Goal: Transaction & Acquisition: Purchase product/service

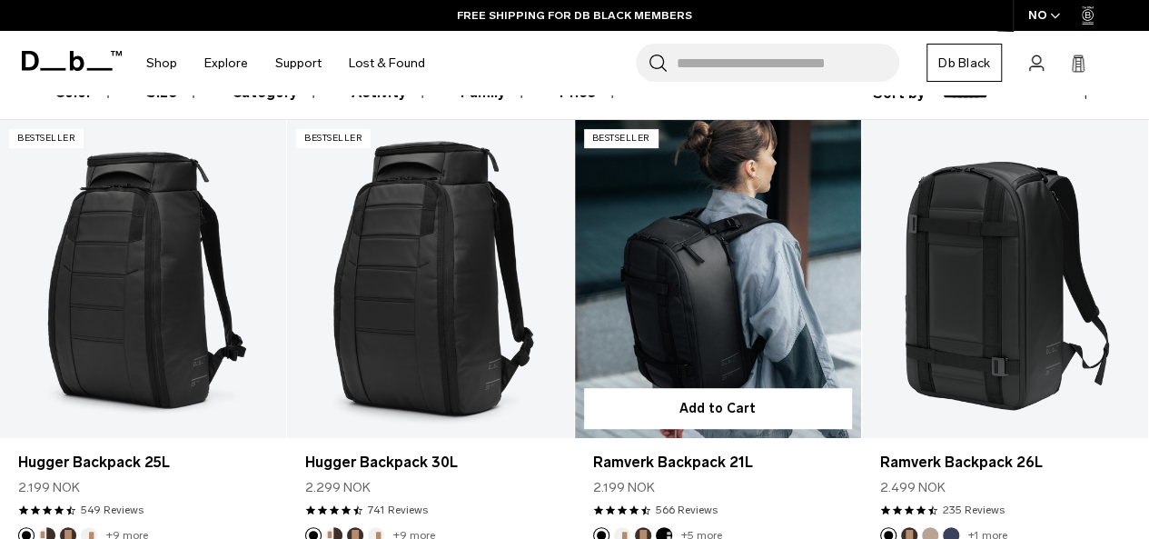
scroll to position [314, 0]
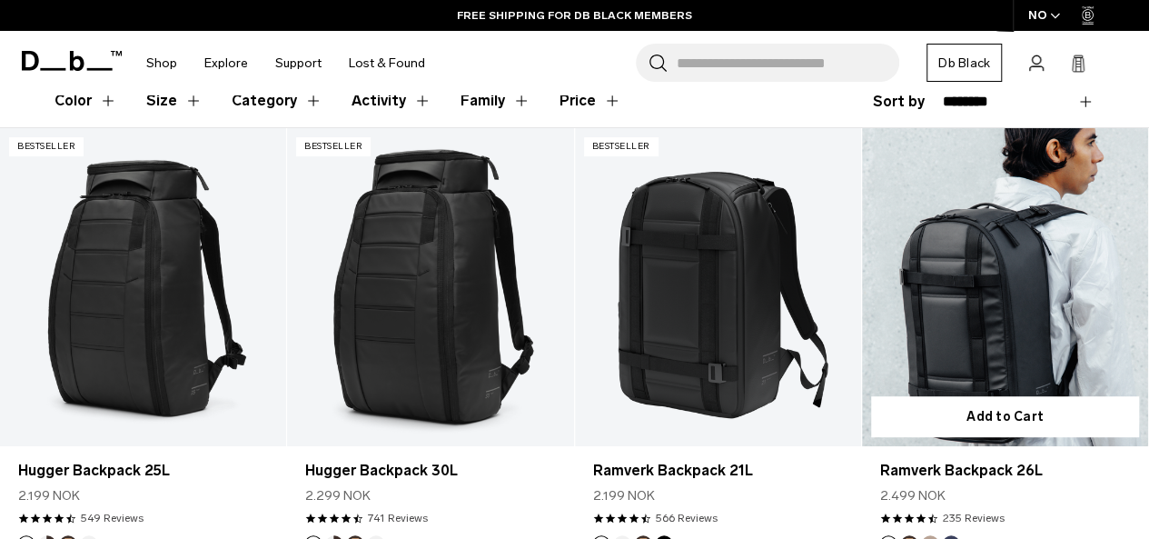
click at [1018, 255] on link "Ramverk Backpack 26L" at bounding box center [1005, 287] width 286 height 318
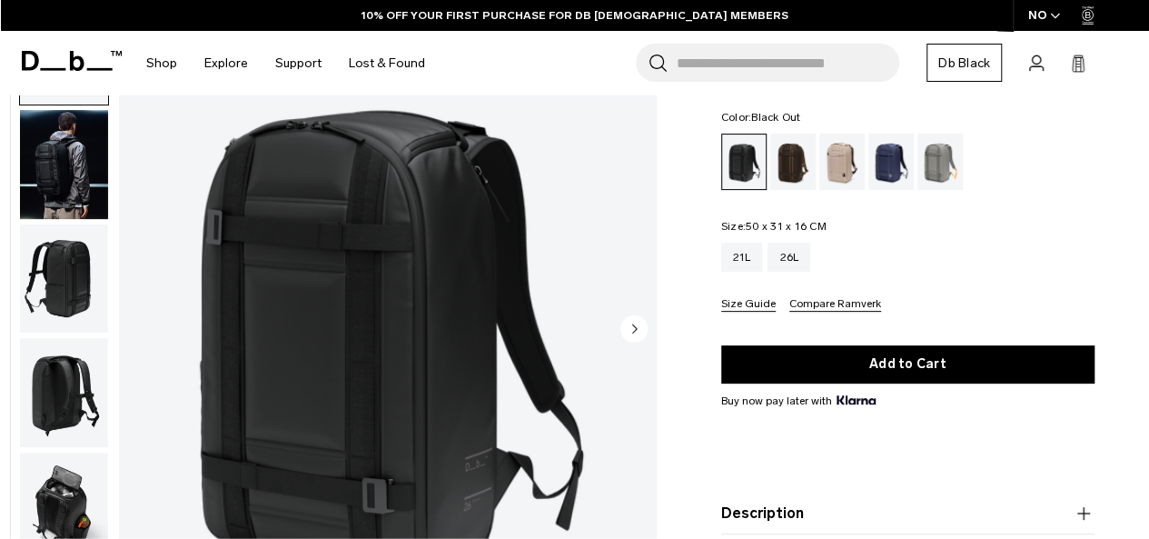
click at [531, 318] on img "1 / 8" at bounding box center [388, 330] width 538 height 671
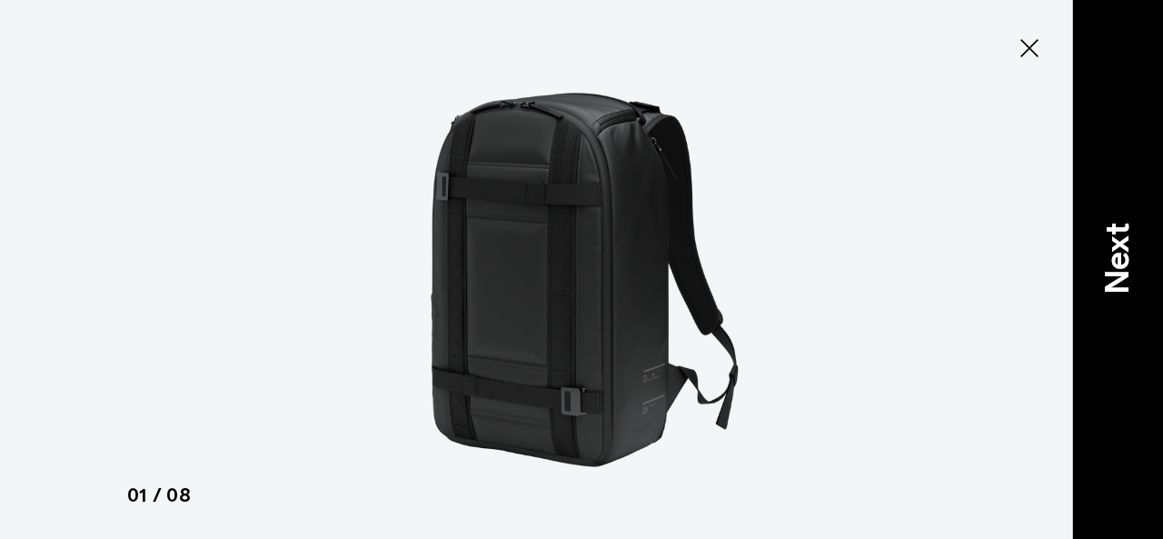
click at [1108, 251] on p "Next" at bounding box center [1117, 259] width 49 height 72
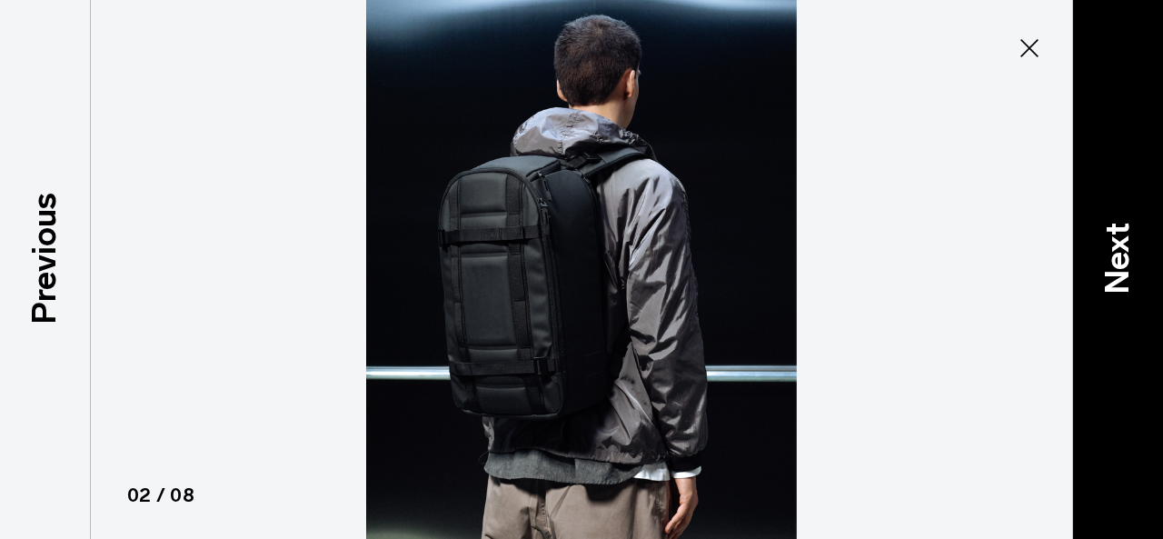
click at [1108, 251] on p "Next" at bounding box center [1117, 259] width 49 height 72
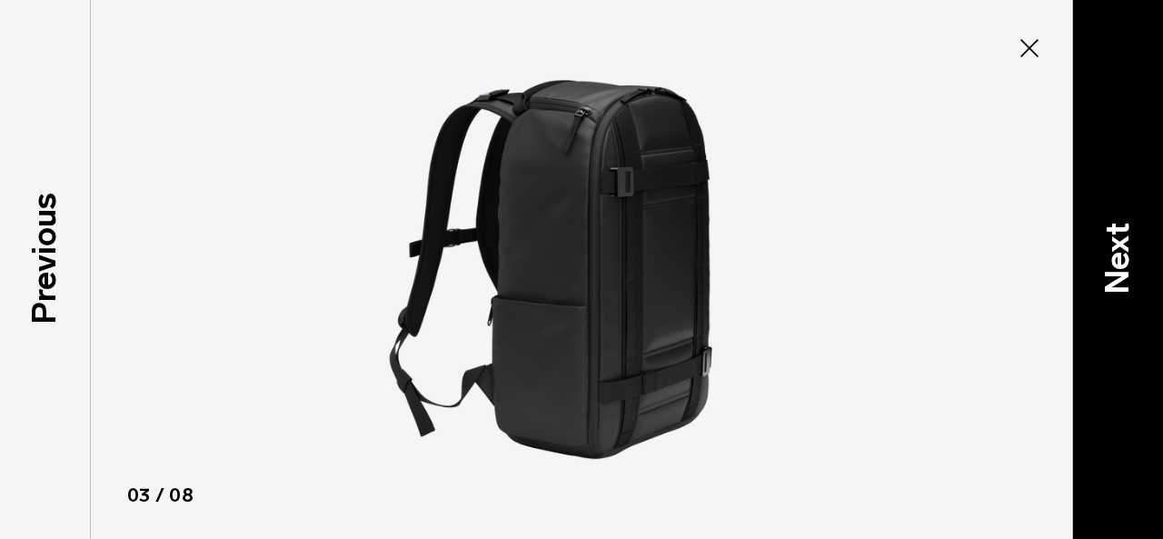
click at [1108, 251] on p "Next" at bounding box center [1117, 259] width 49 height 72
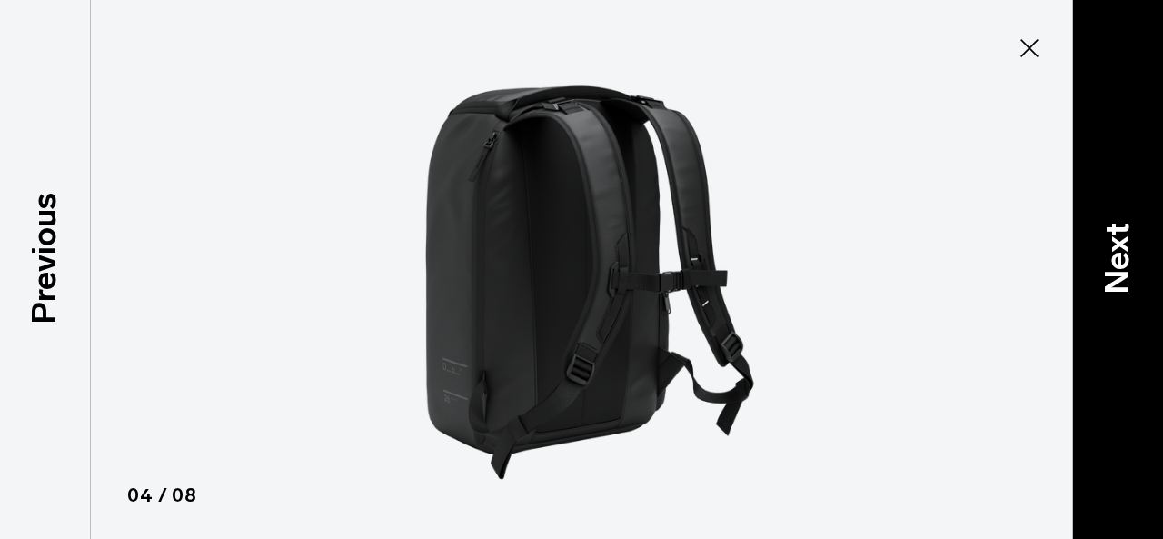
click at [1108, 251] on p "Next" at bounding box center [1117, 259] width 49 height 72
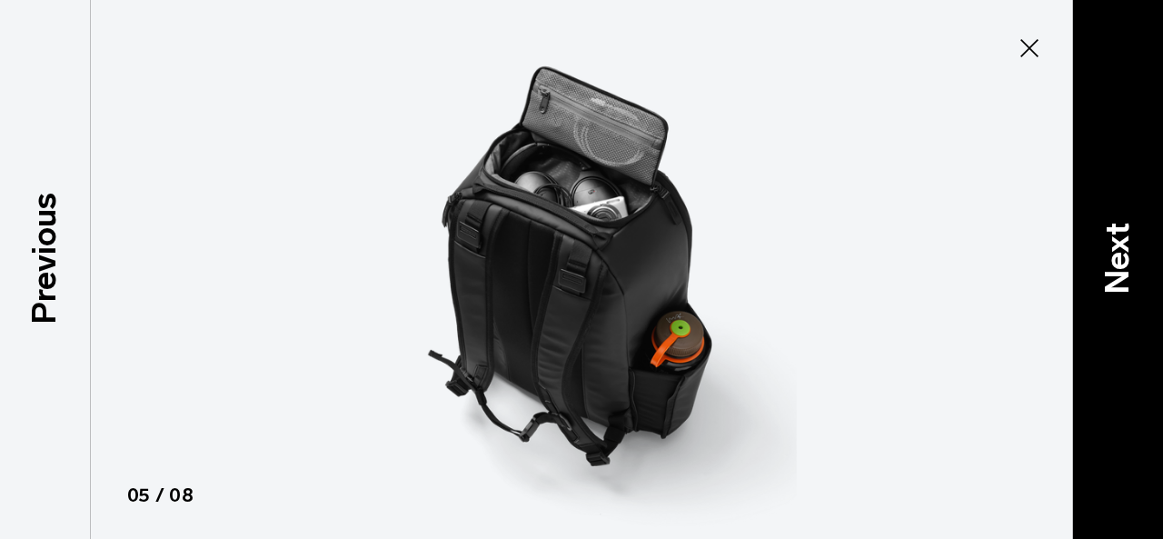
click at [1108, 251] on p "Next" at bounding box center [1117, 259] width 49 height 72
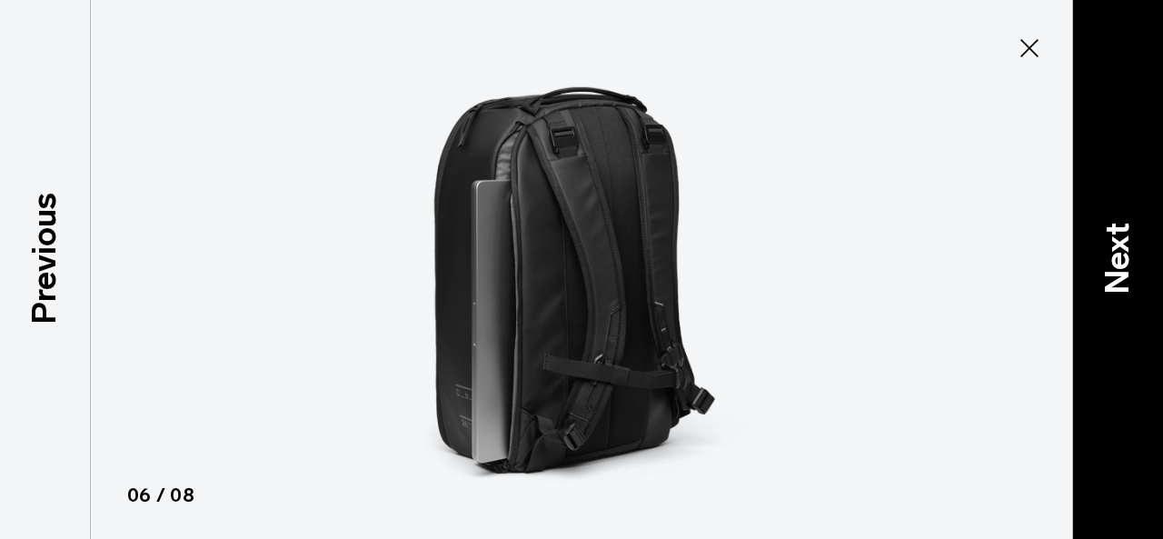
click at [1108, 251] on p "Next" at bounding box center [1117, 259] width 49 height 72
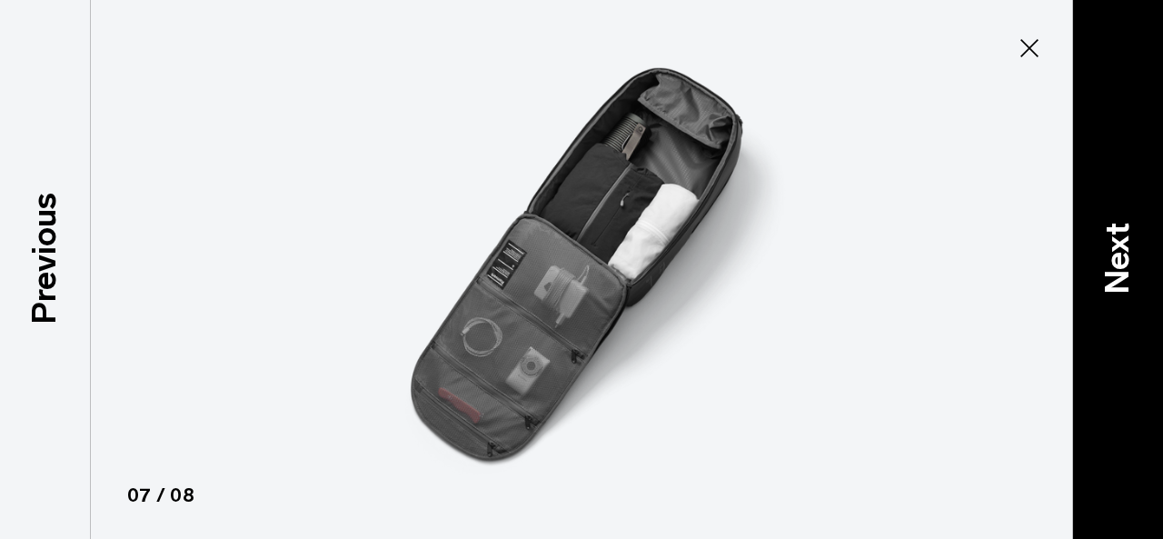
click at [1108, 251] on p "Next" at bounding box center [1117, 259] width 49 height 72
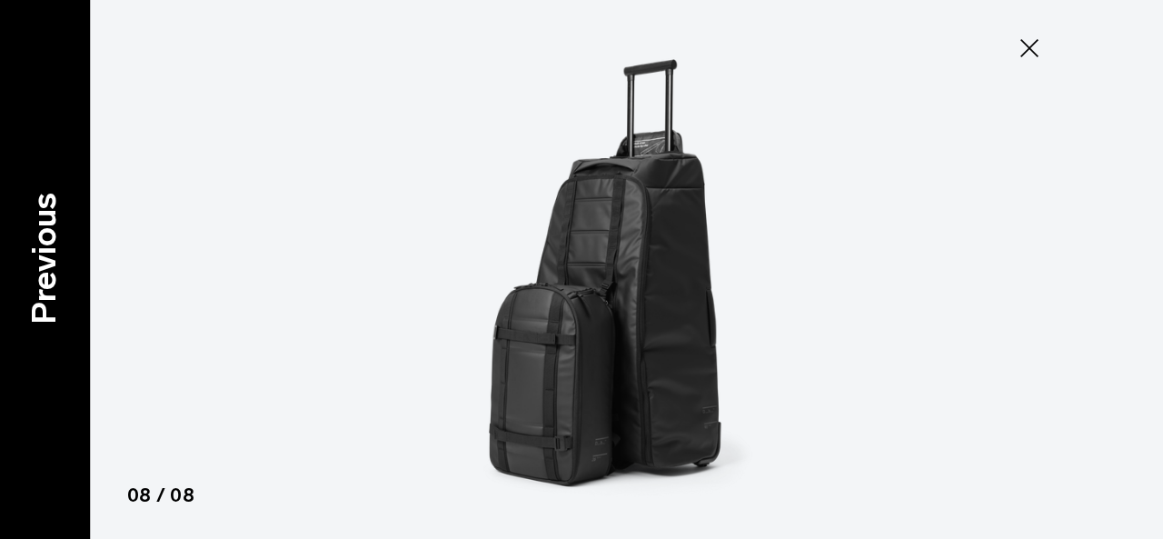
click at [69, 253] on p "Previous" at bounding box center [44, 259] width 49 height 132
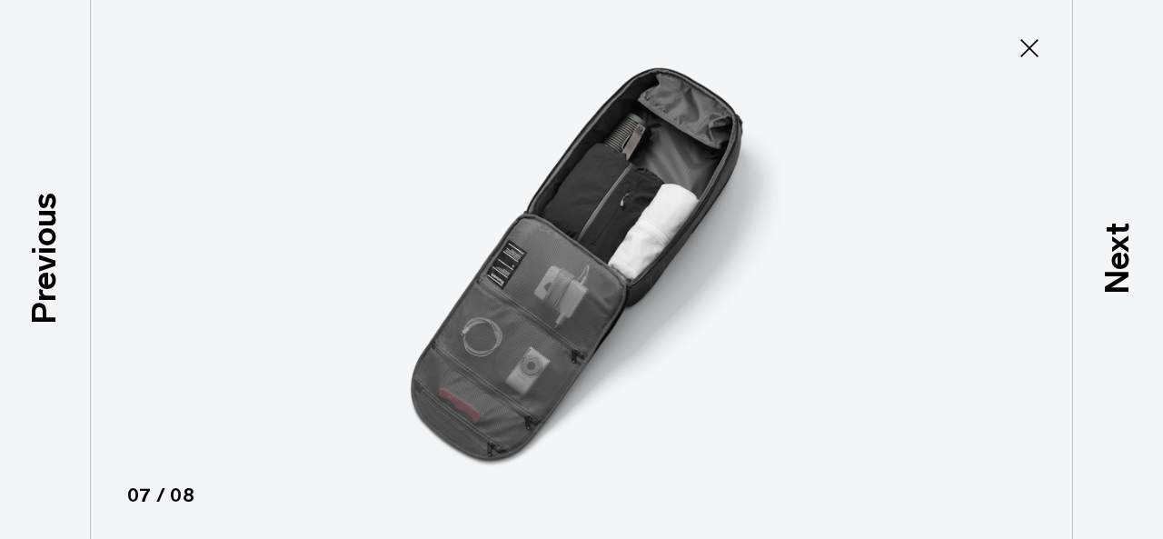
click at [1024, 46] on icon at bounding box center [1029, 48] width 29 height 29
